Goal: Find specific page/section: Find specific page/section

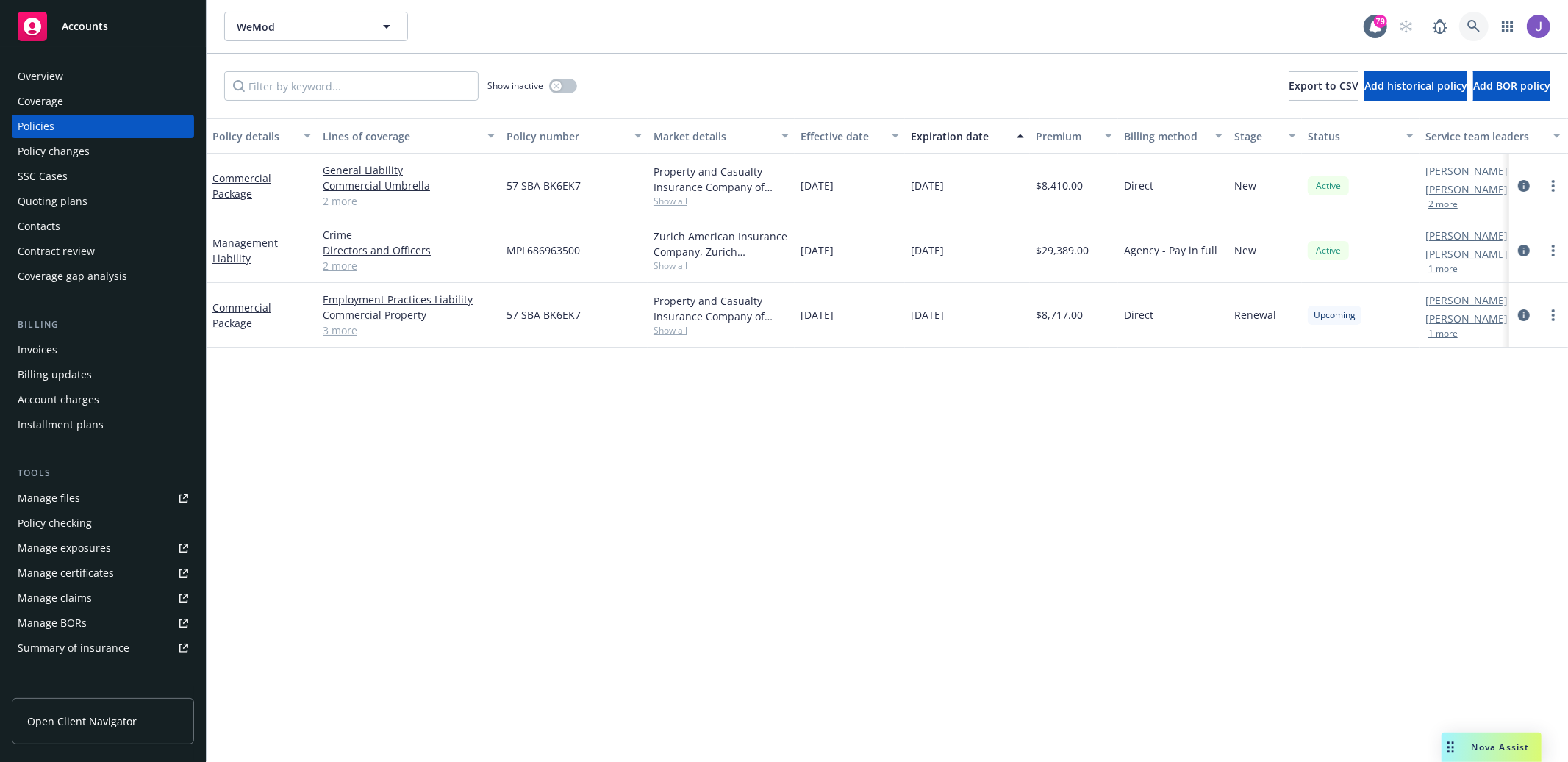
click at [1471, 25] on icon at bounding box center [1473, 25] width 13 height 13
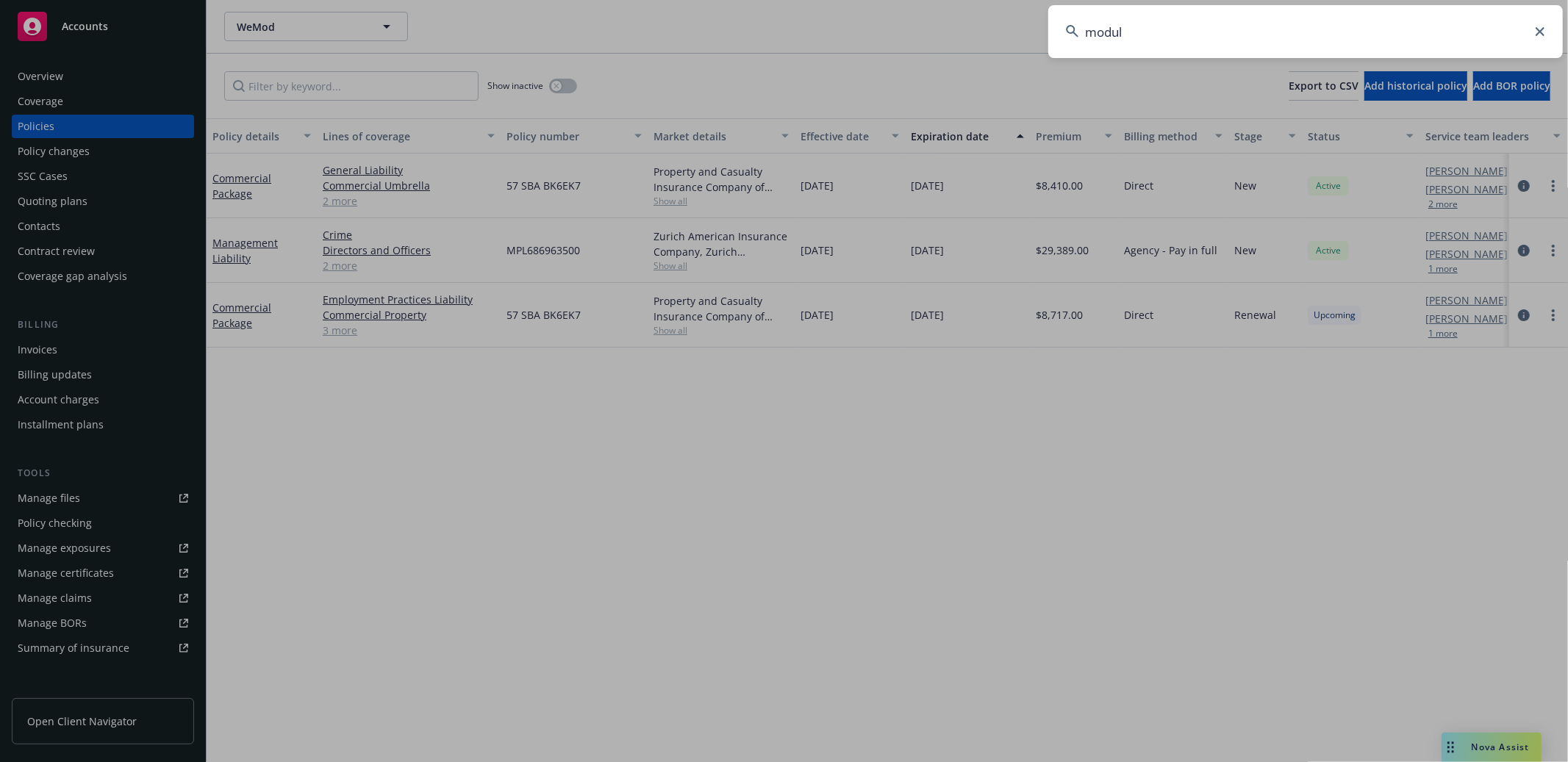
type input "module"
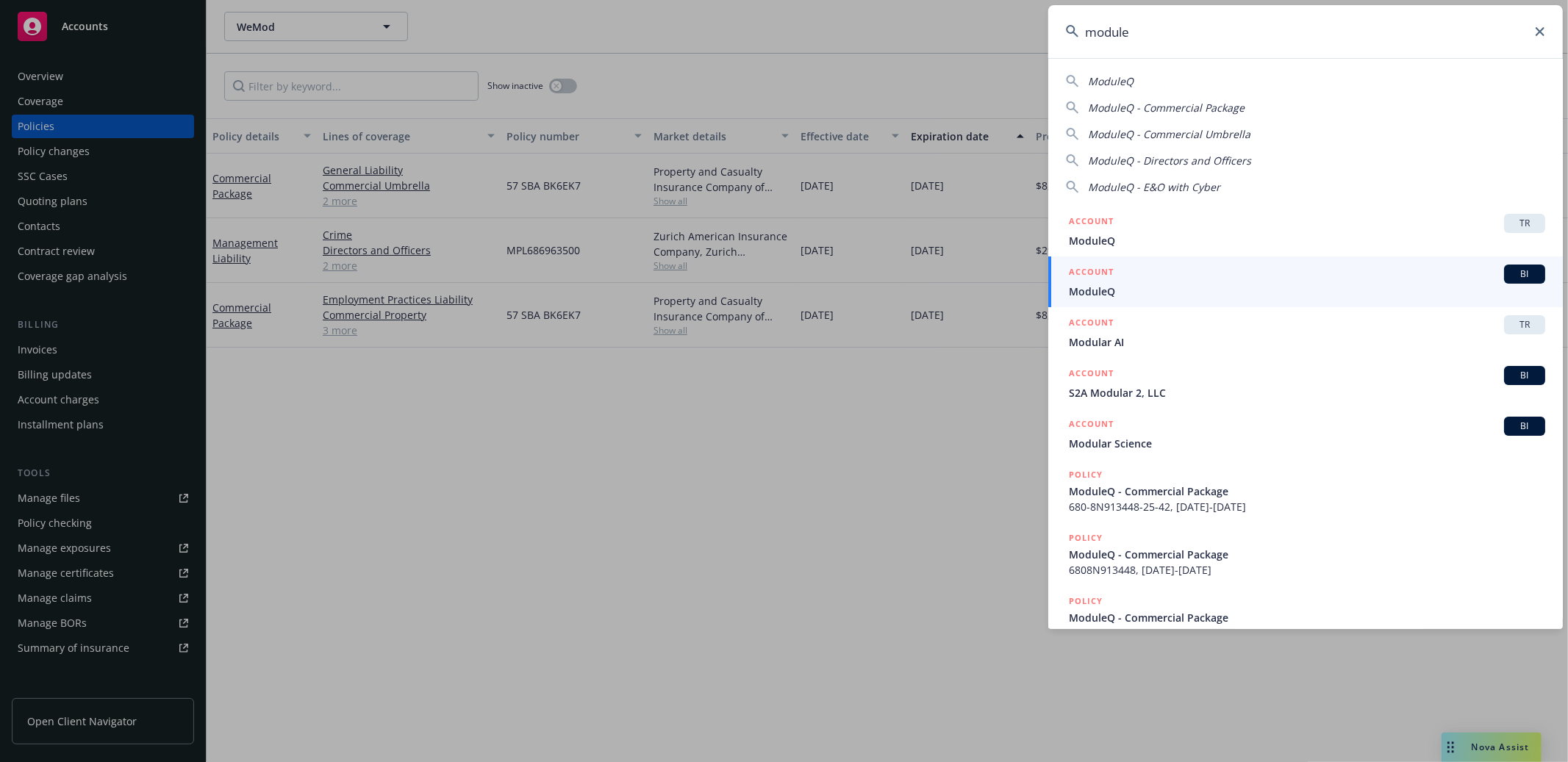
click at [1349, 276] on div "ACCOUNT BI" at bounding box center [1306, 274] width 476 height 19
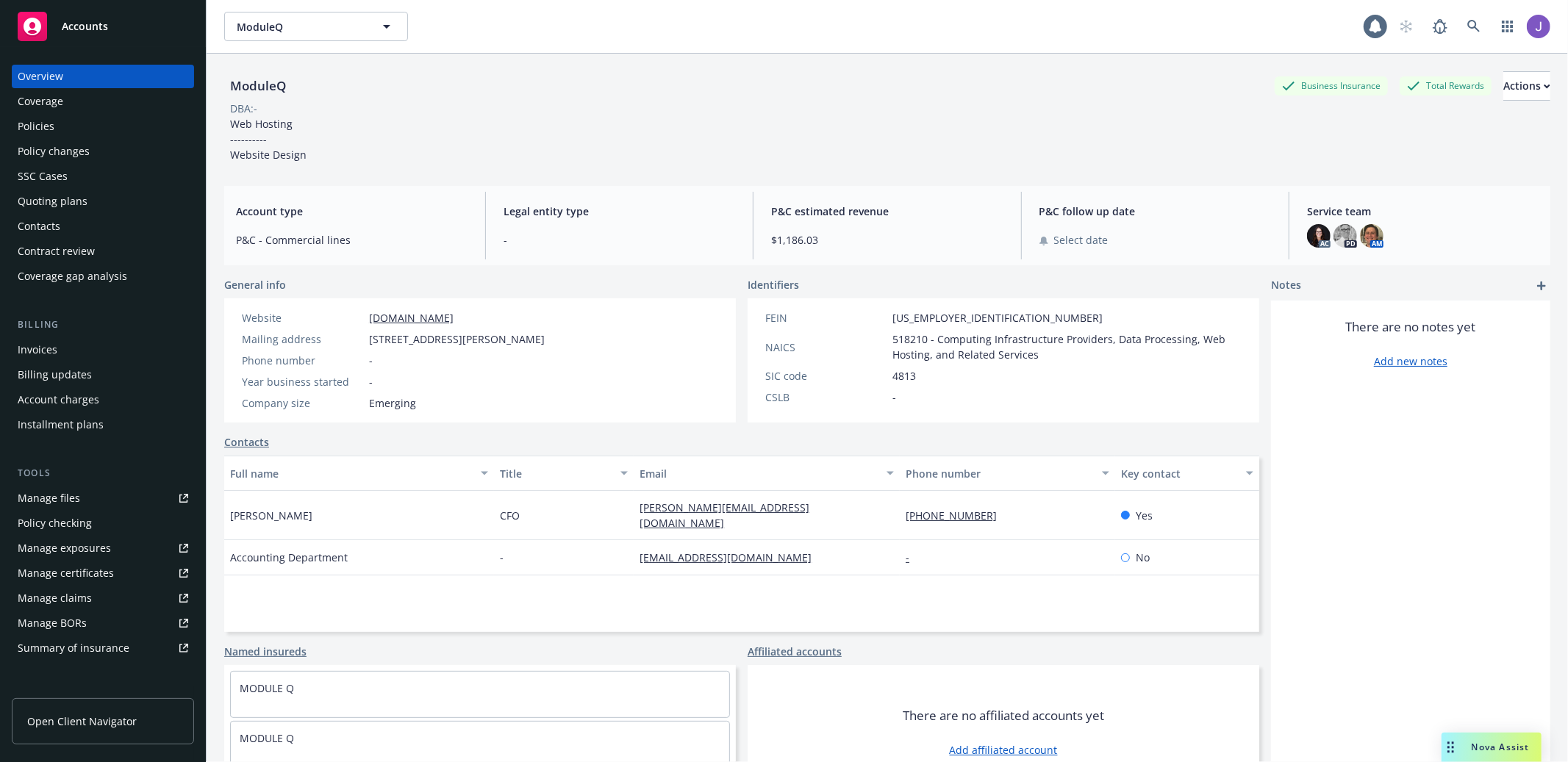
click at [104, 120] on div "Policies" at bounding box center [103, 127] width 171 height 24
